Goal: Information Seeking & Learning: Learn about a topic

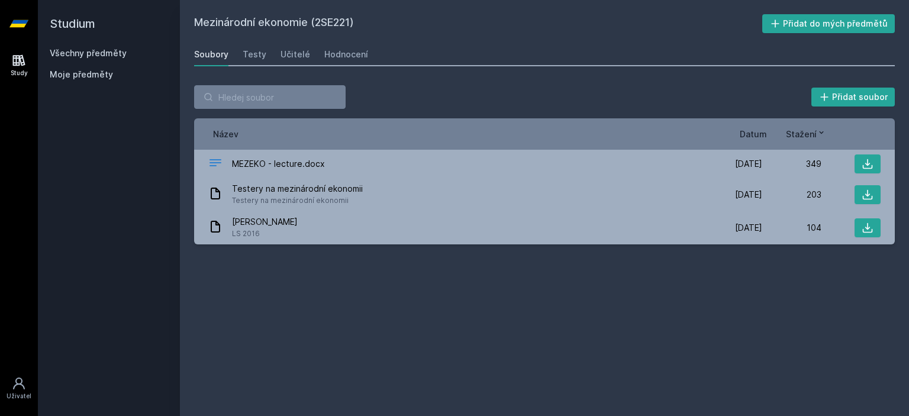
click at [63, 53] on link "Všechny předměty" at bounding box center [88, 53] width 77 height 10
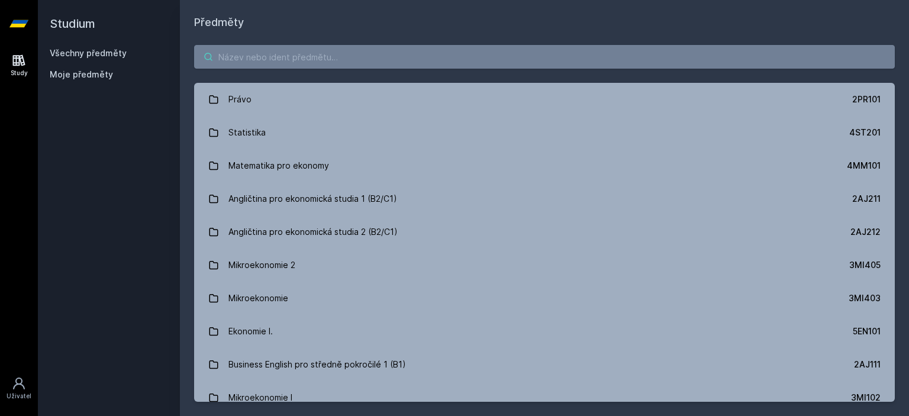
click at [323, 56] on input "search" at bounding box center [544, 57] width 701 height 24
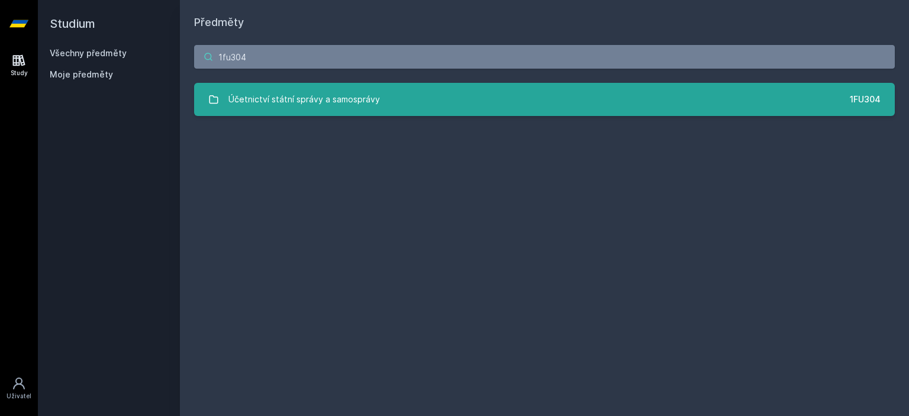
type input "1fu304"
click at [412, 87] on link "Účetnictví státní správy a samosprávy 1FU304" at bounding box center [544, 99] width 701 height 33
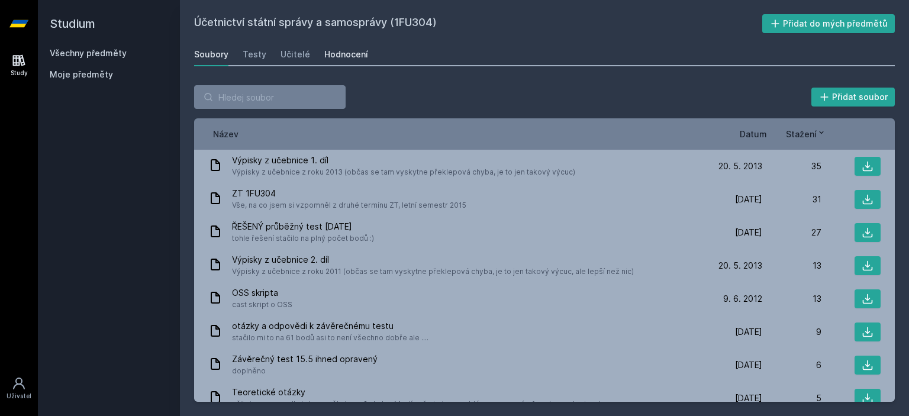
click at [352, 44] on link "Hodnocení" at bounding box center [346, 55] width 44 height 24
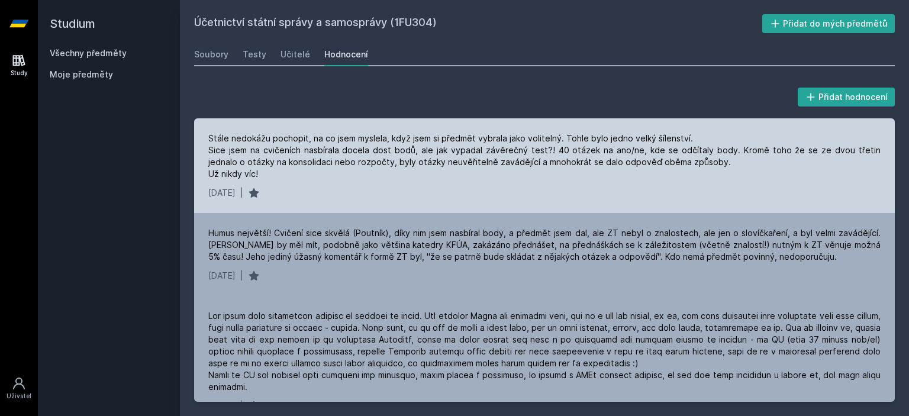
click at [278, 160] on div "Stále nedokážu pochopit, na co jsem myslela, když jsem si předmět vybrala jako …" at bounding box center [544, 156] width 673 height 47
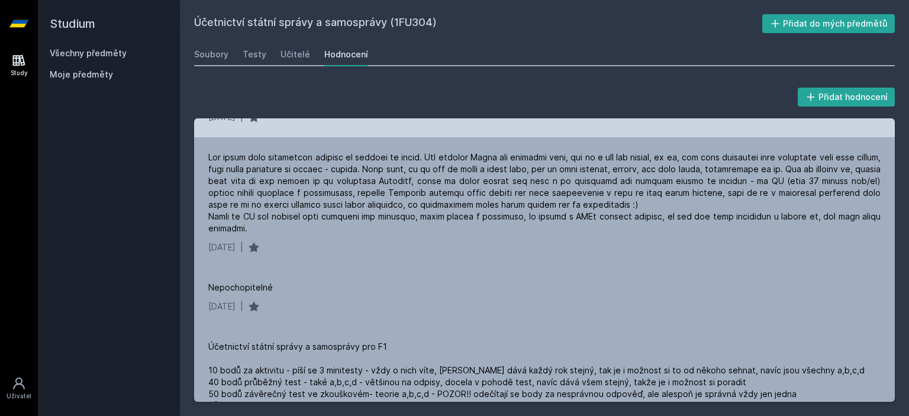
scroll to position [237, 0]
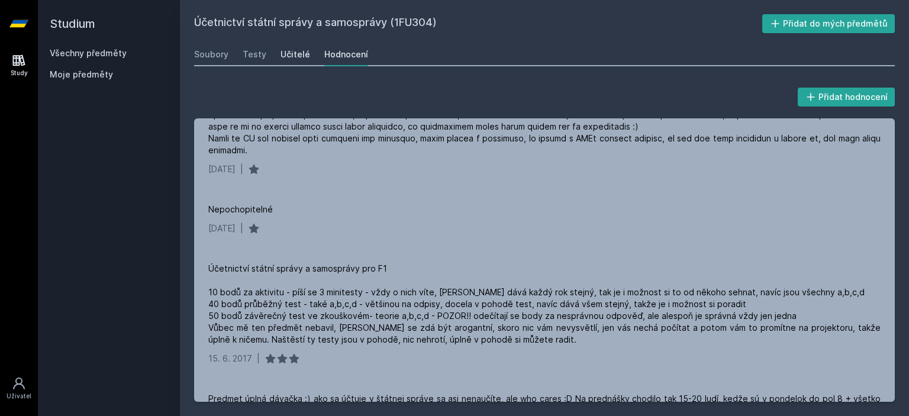
click at [298, 54] on div "Učitelé" at bounding box center [296, 55] width 30 height 12
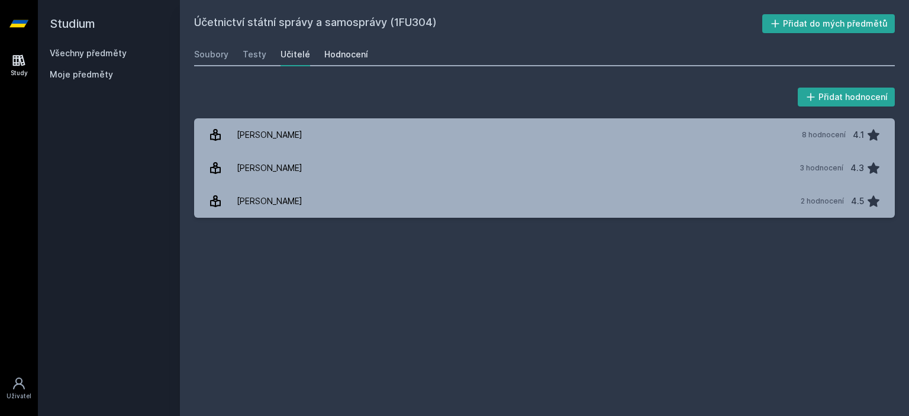
click at [336, 56] on div "Hodnocení" at bounding box center [346, 55] width 44 height 12
